Goal: Communication & Community: Answer question/provide support

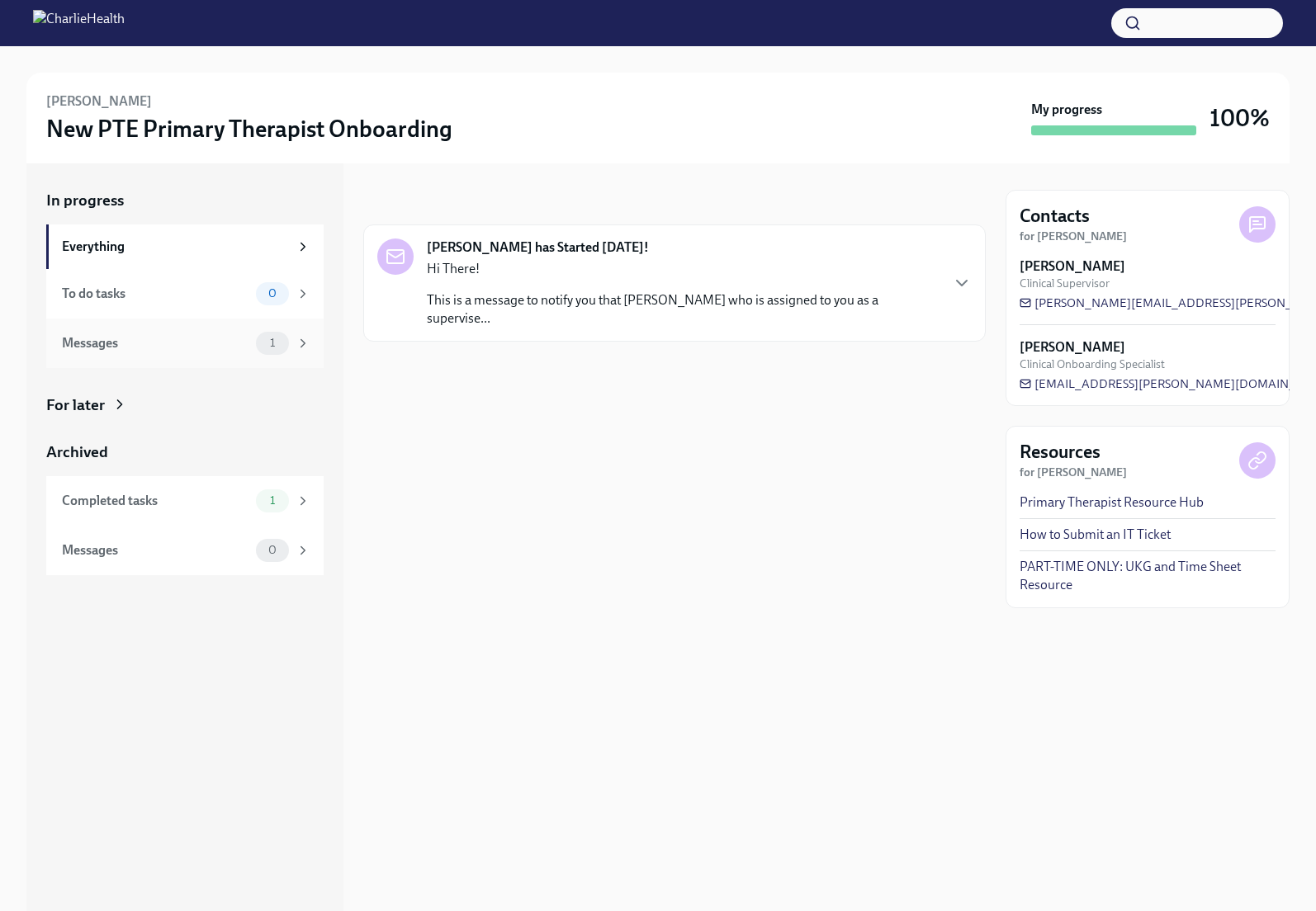
click at [101, 340] on div "Messages" at bounding box center [156, 343] width 187 height 18
click at [569, 289] on div "Hi There! This is a message to notify you that Laurin Taylor who is assigned to…" at bounding box center [683, 293] width 512 height 68
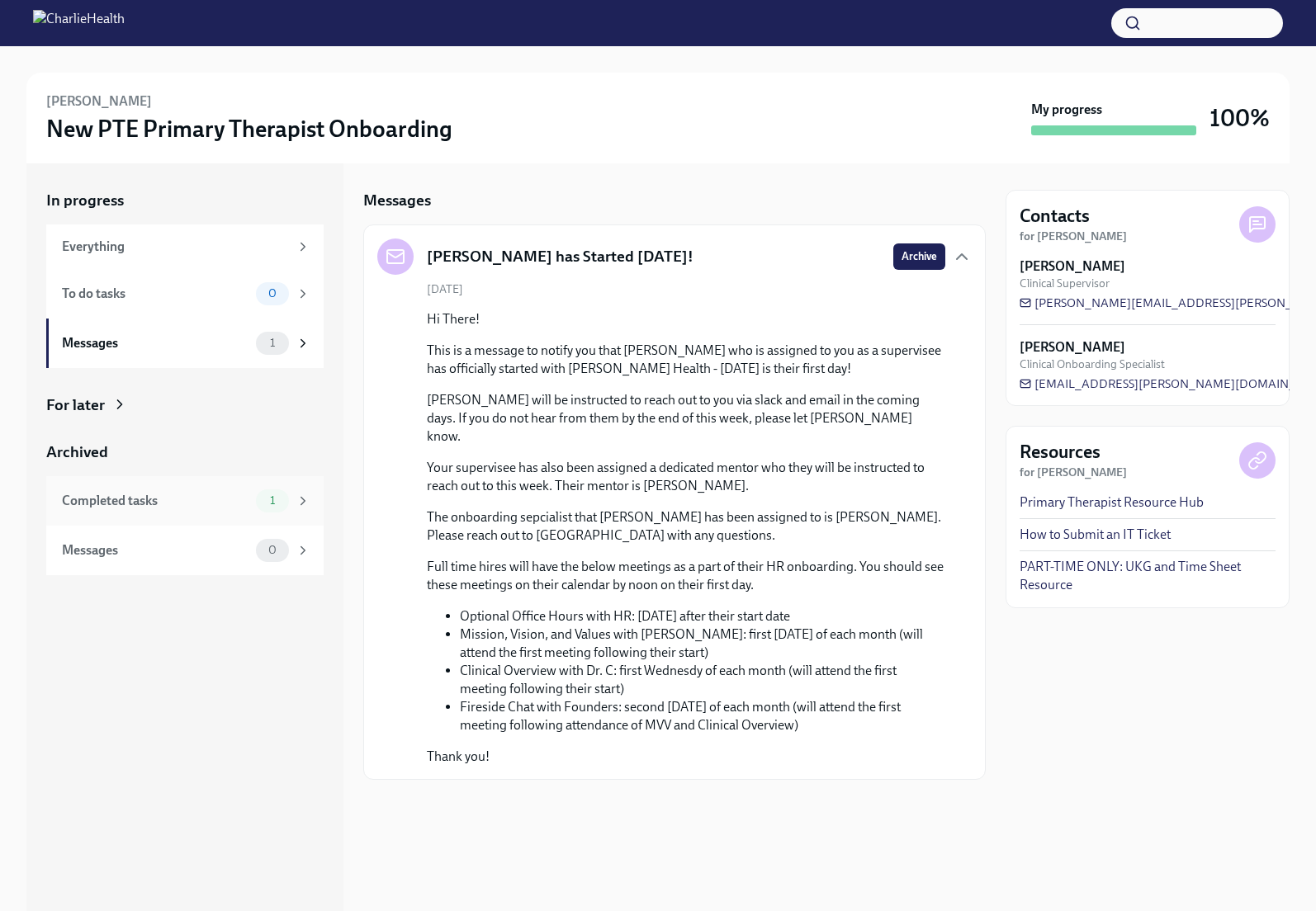
click at [130, 488] on div "Completed tasks 1" at bounding box center [185, 501] width 278 height 49
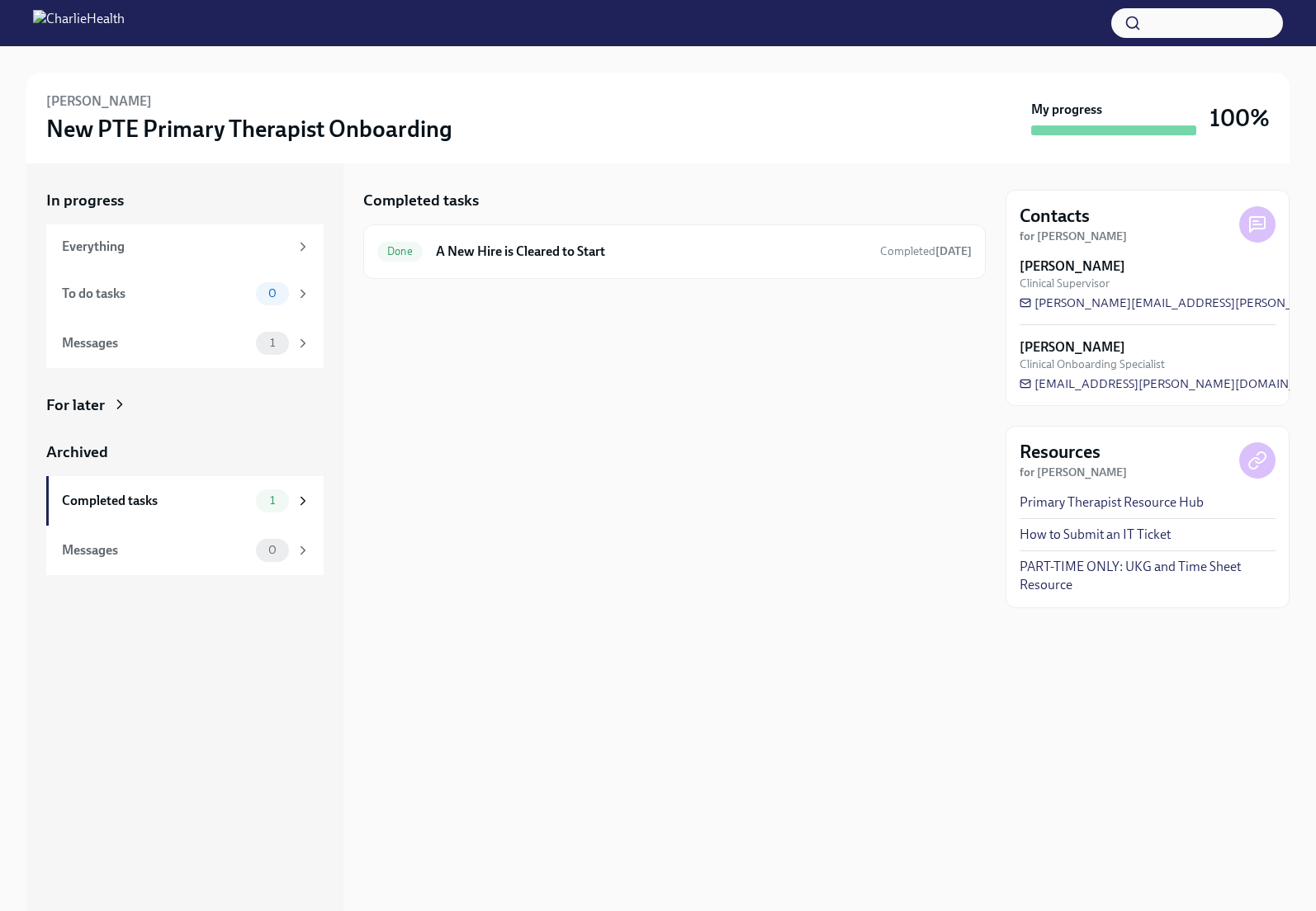
click at [90, 98] on h6 "Laurin Taylor" at bounding box center [98, 101] width 105 height 18
click at [111, 139] on h3 "New PTE Primary Therapist Onboarding" at bounding box center [249, 129] width 407 height 30
click at [112, 137] on h3 "New PTE Primary Therapist Onboarding" at bounding box center [249, 129] width 407 height 30
